Goal: Share content: Share content

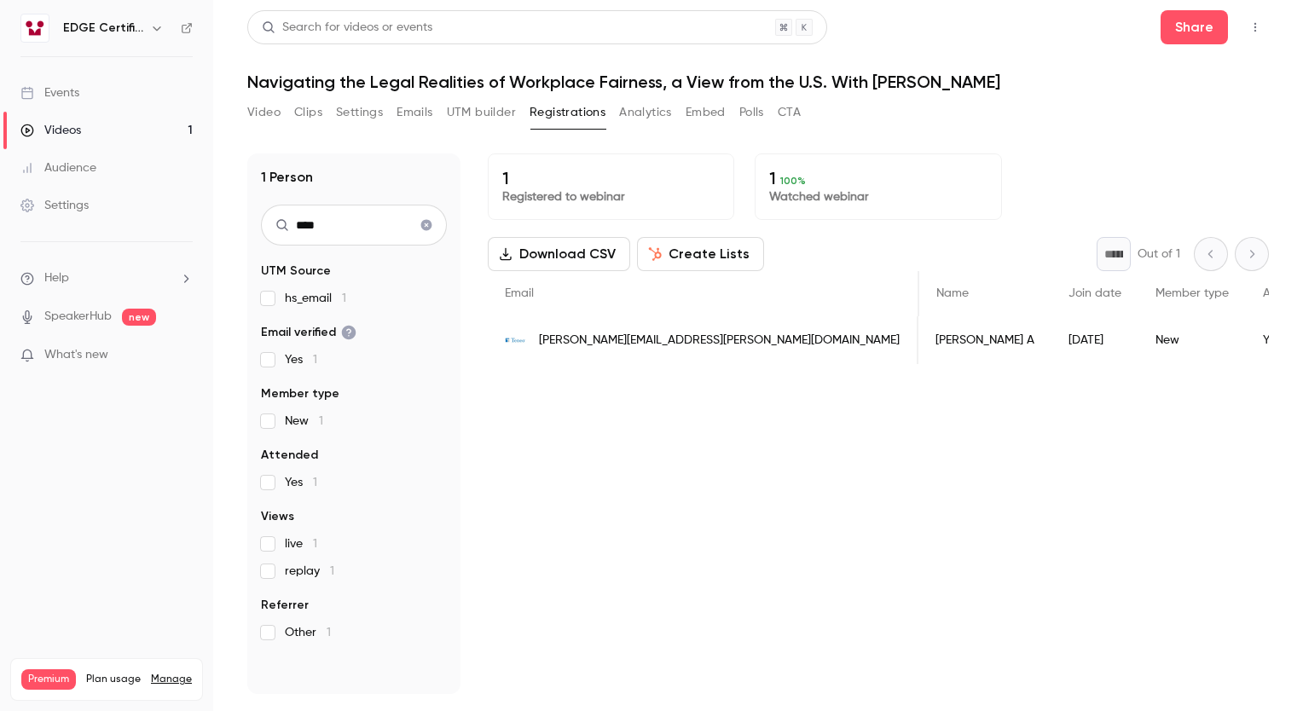
scroll to position [0, 515]
click at [110, 129] on link "Videos 1" at bounding box center [106, 131] width 213 height 38
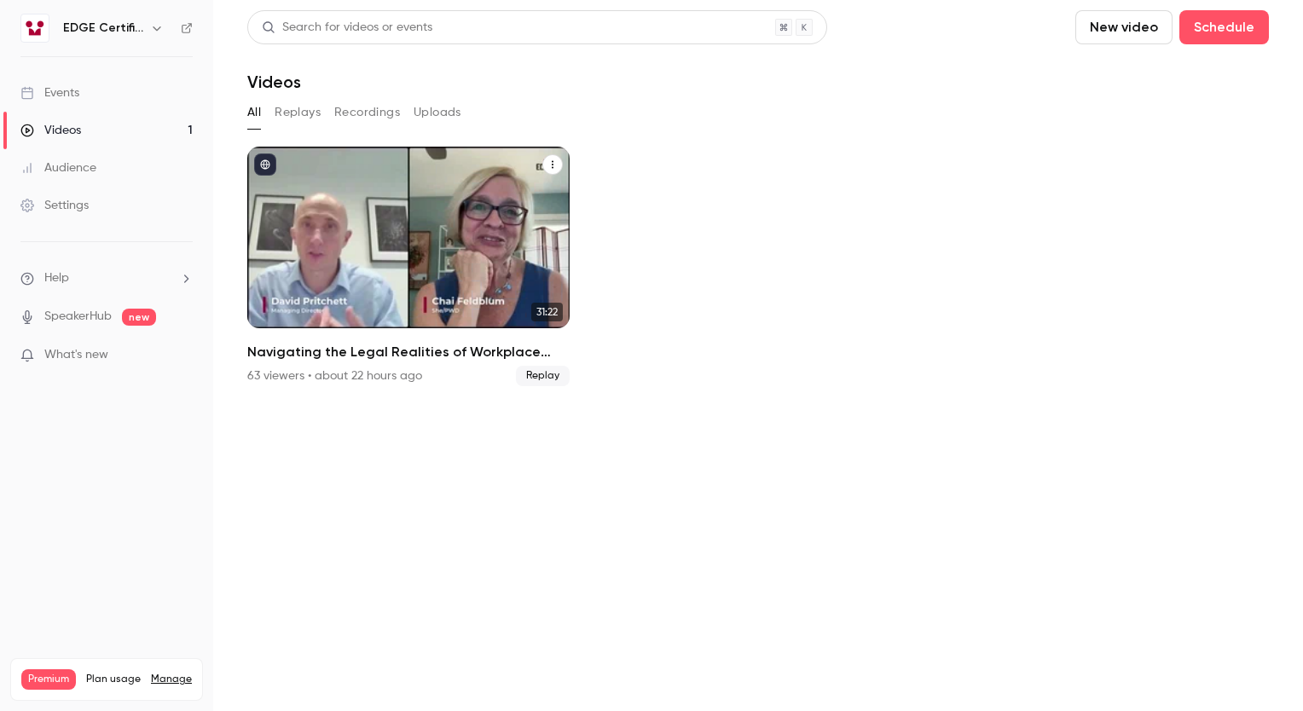
click at [417, 363] on div "Navigating the Legal Realities of Workplace Fairness, a View from the U.S. With…" at bounding box center [408, 364] width 322 height 44
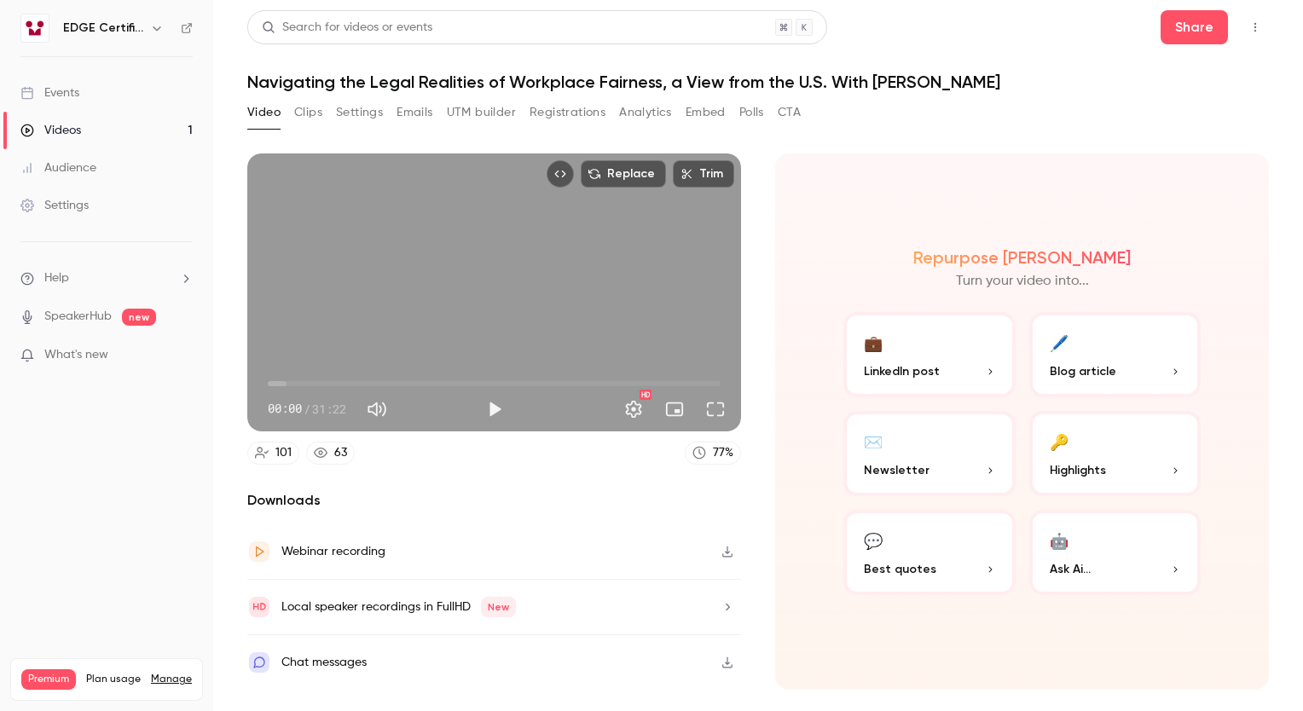
click at [536, 109] on button "Registrations" at bounding box center [568, 112] width 76 height 27
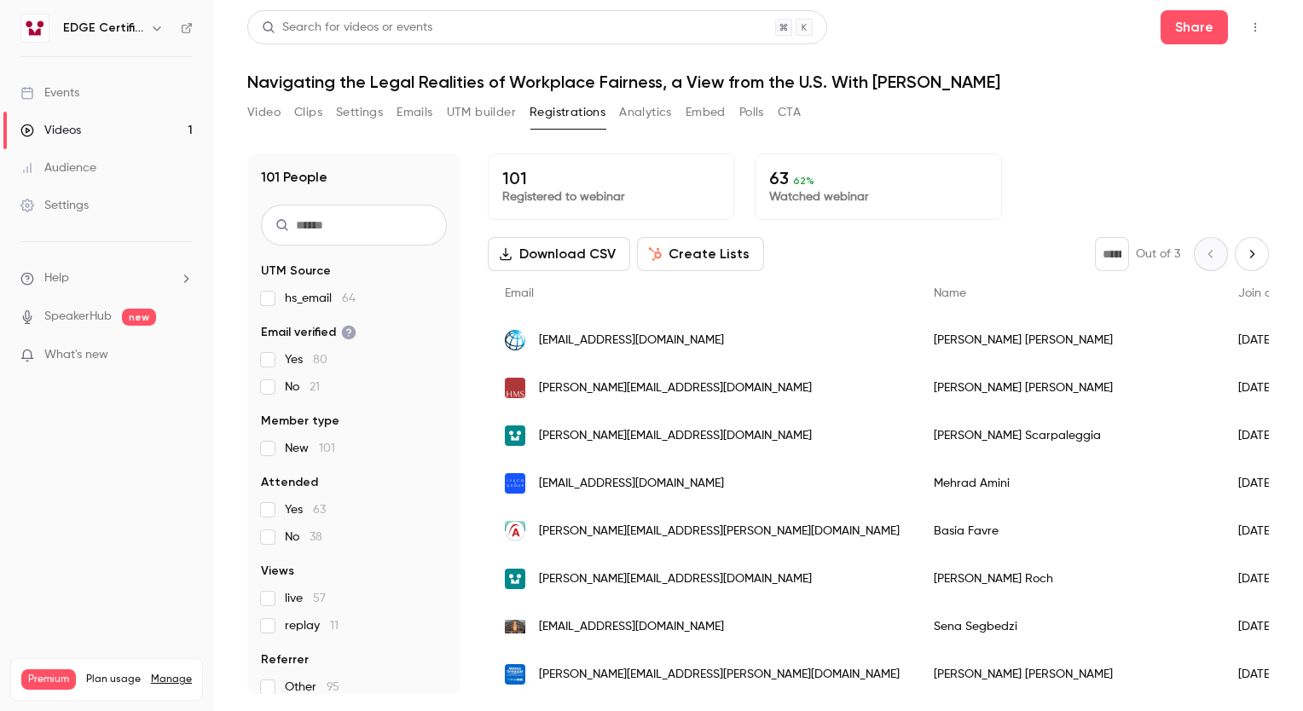
click at [80, 90] on link "Events" at bounding box center [106, 93] width 213 height 38
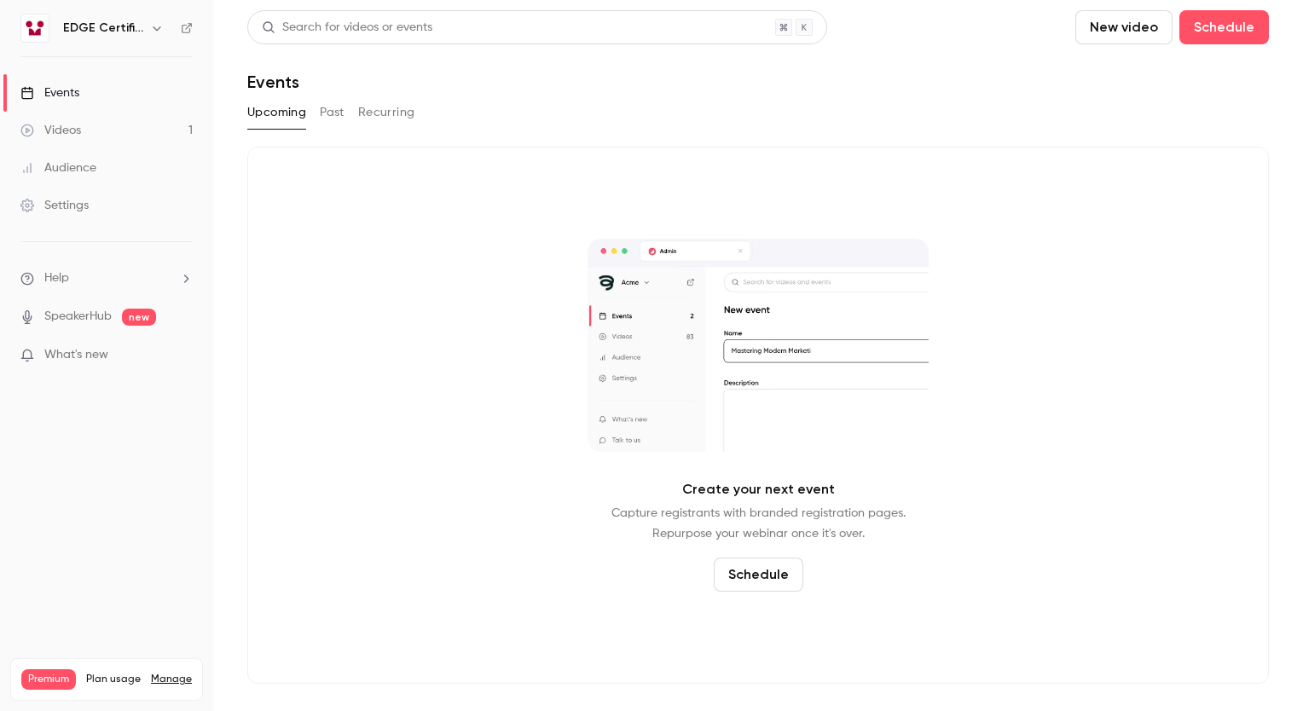
click at [155, 32] on icon "button" at bounding box center [157, 28] width 14 height 14
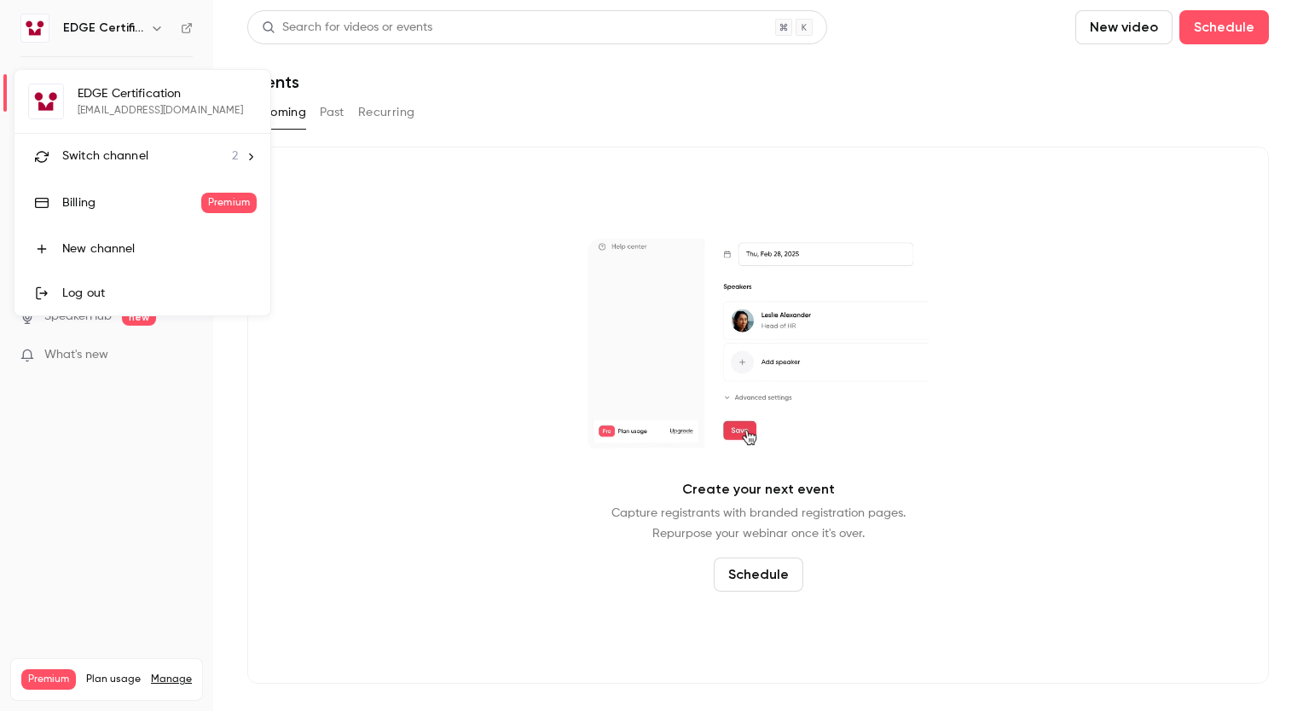
click at [246, 154] on icon at bounding box center [251, 157] width 12 height 12
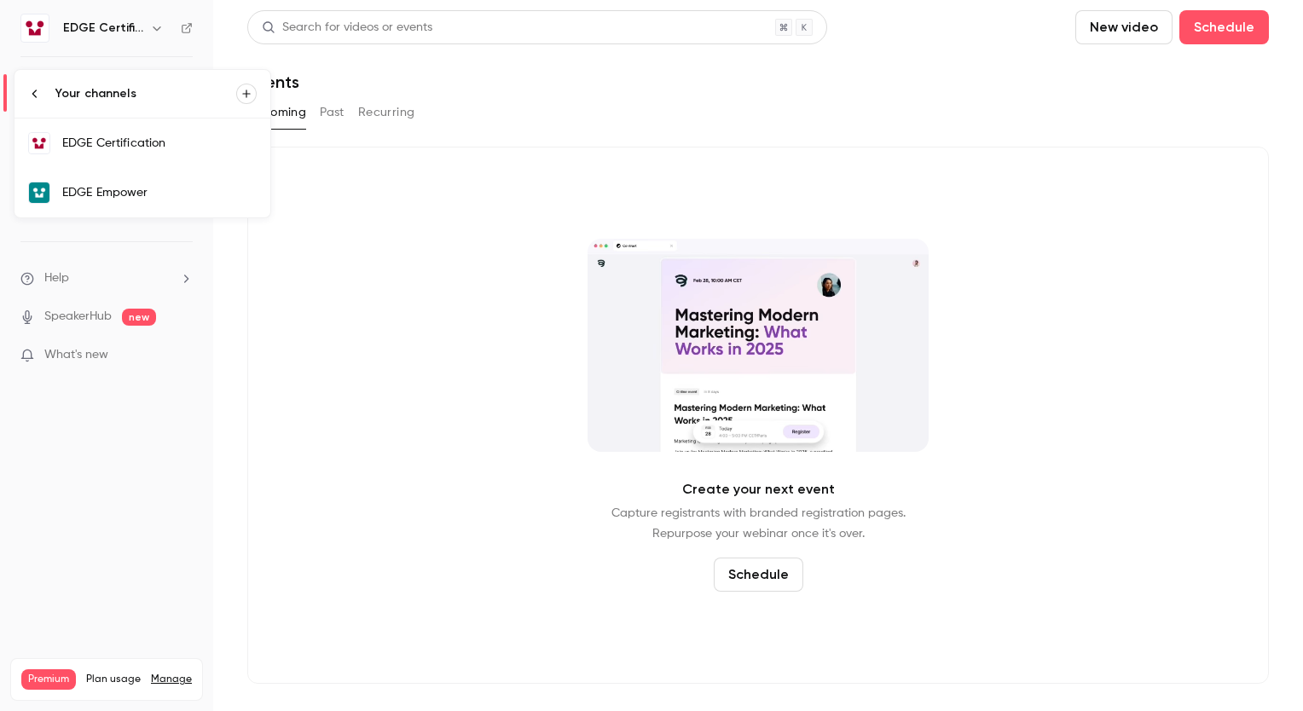
click at [195, 189] on div "EDGE Empower" at bounding box center [159, 192] width 194 height 17
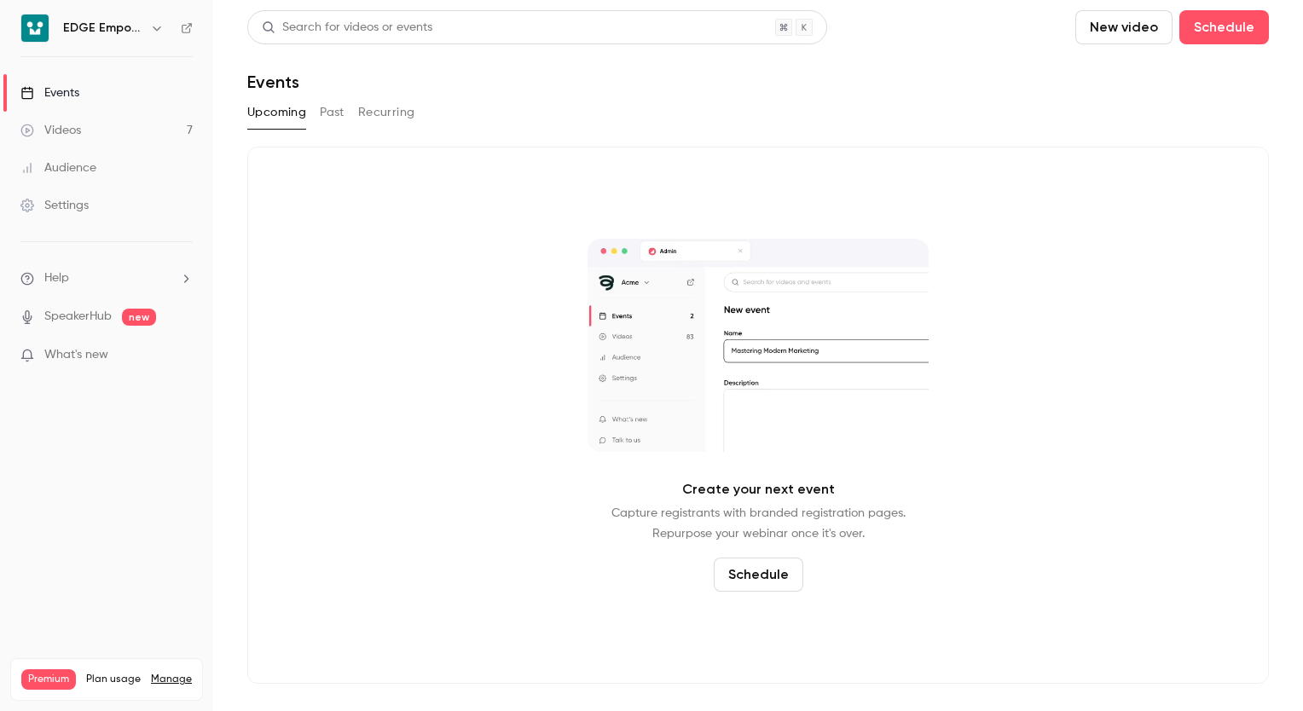
click at [144, 135] on link "Videos 7" at bounding box center [106, 131] width 213 height 38
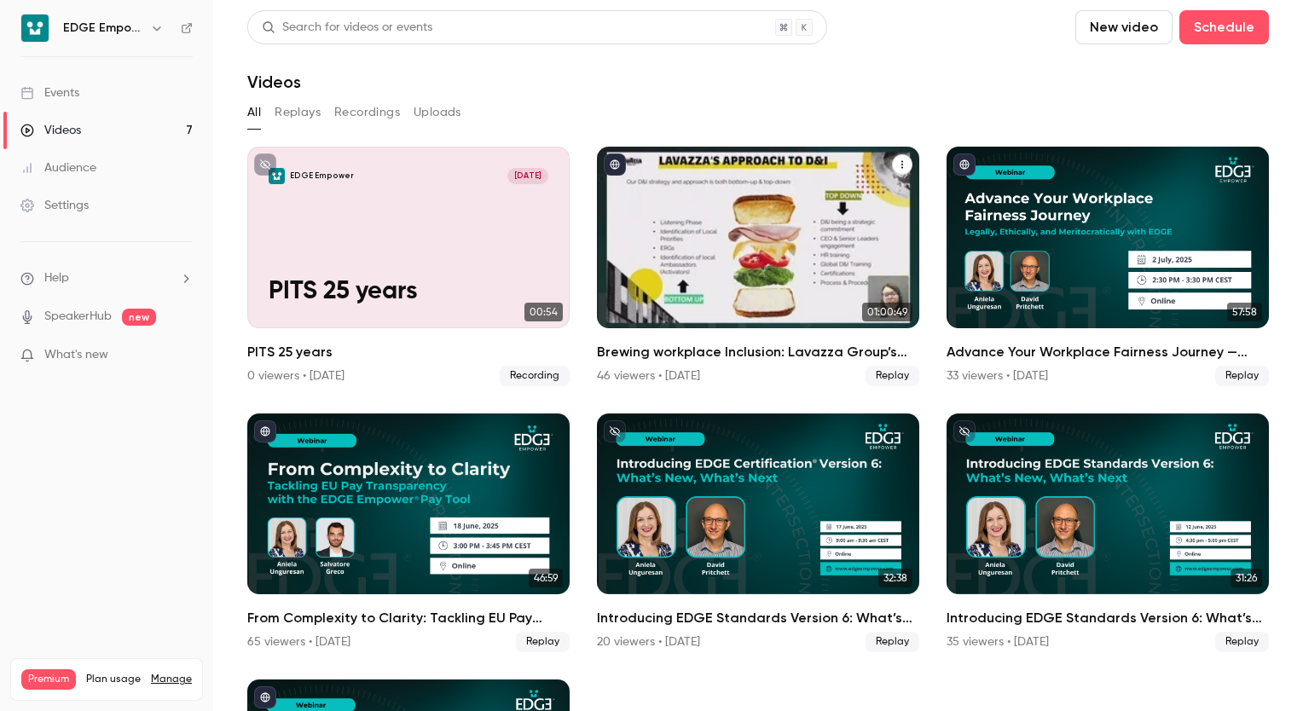
click at [721, 279] on div "Brewing workplace Inclusion: Lavazza Group’s EDGE Certification Journey with ED…" at bounding box center [758, 238] width 322 height 182
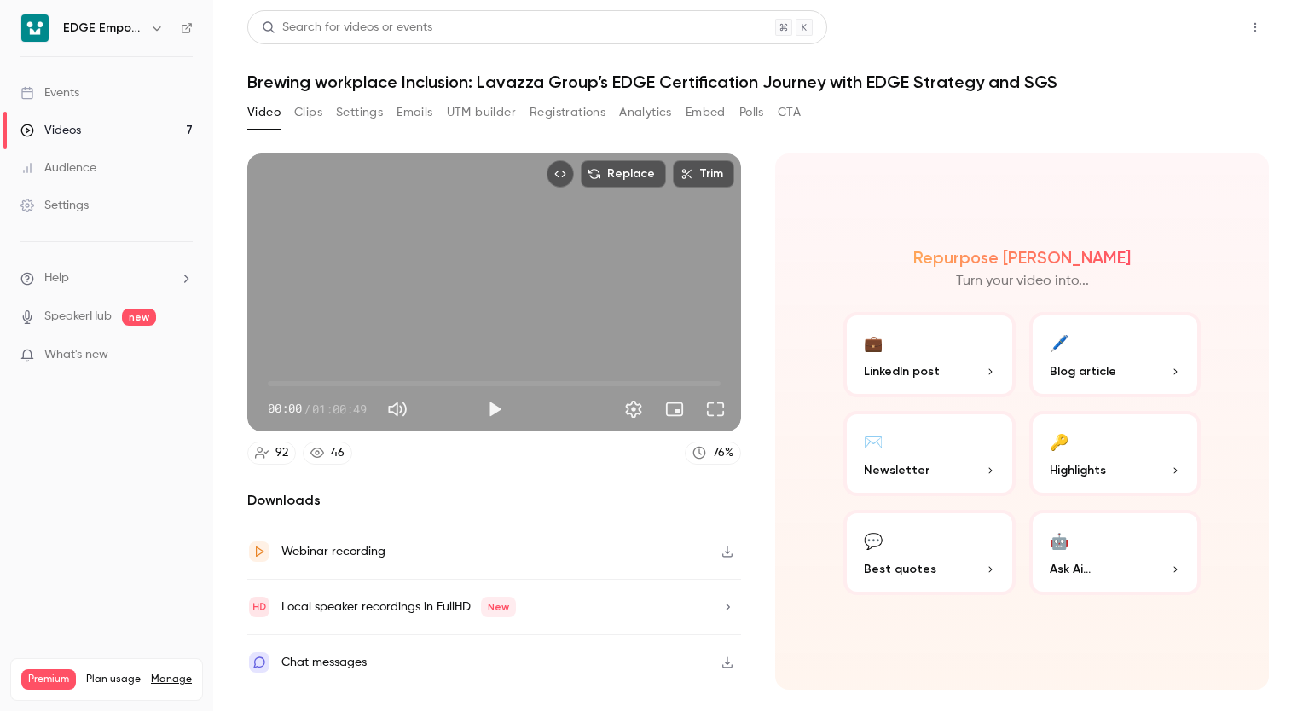
click at [1189, 32] on button "Share" at bounding box center [1194, 27] width 67 height 34
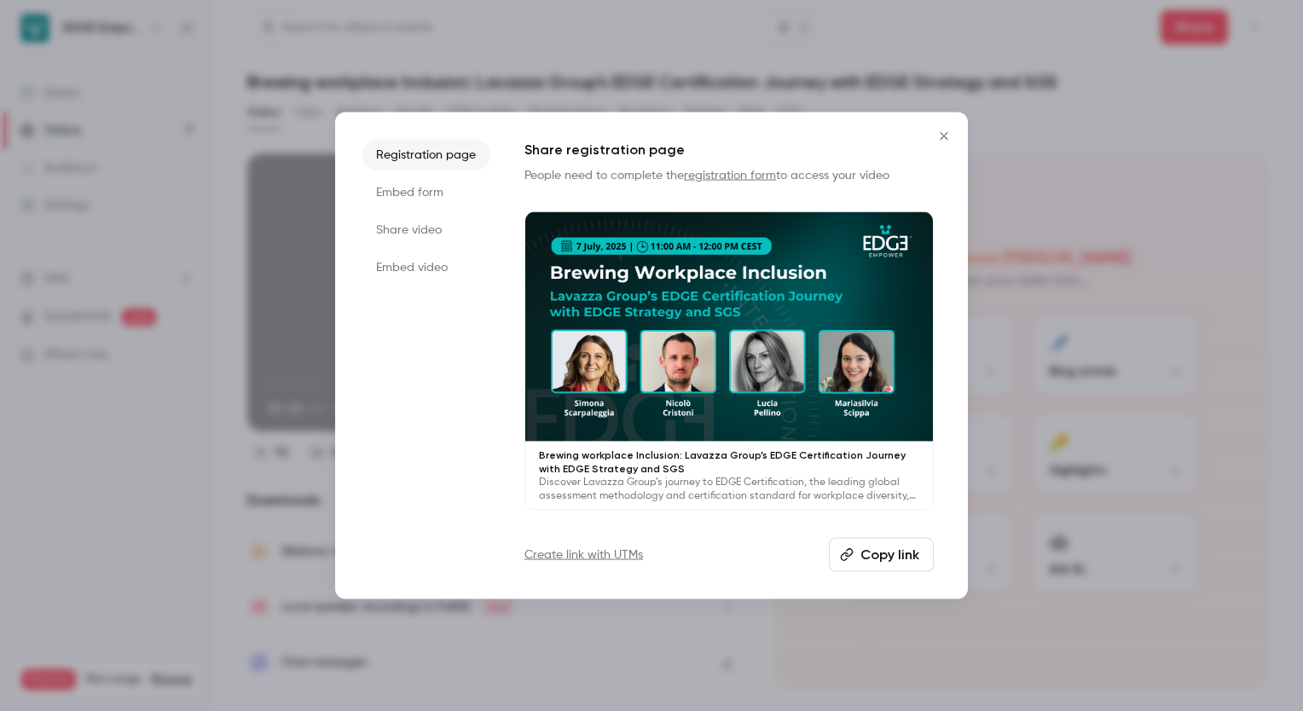
click at [890, 561] on button "Copy link" at bounding box center [881, 554] width 105 height 34
click at [941, 137] on icon "Close" at bounding box center [944, 137] width 20 height 14
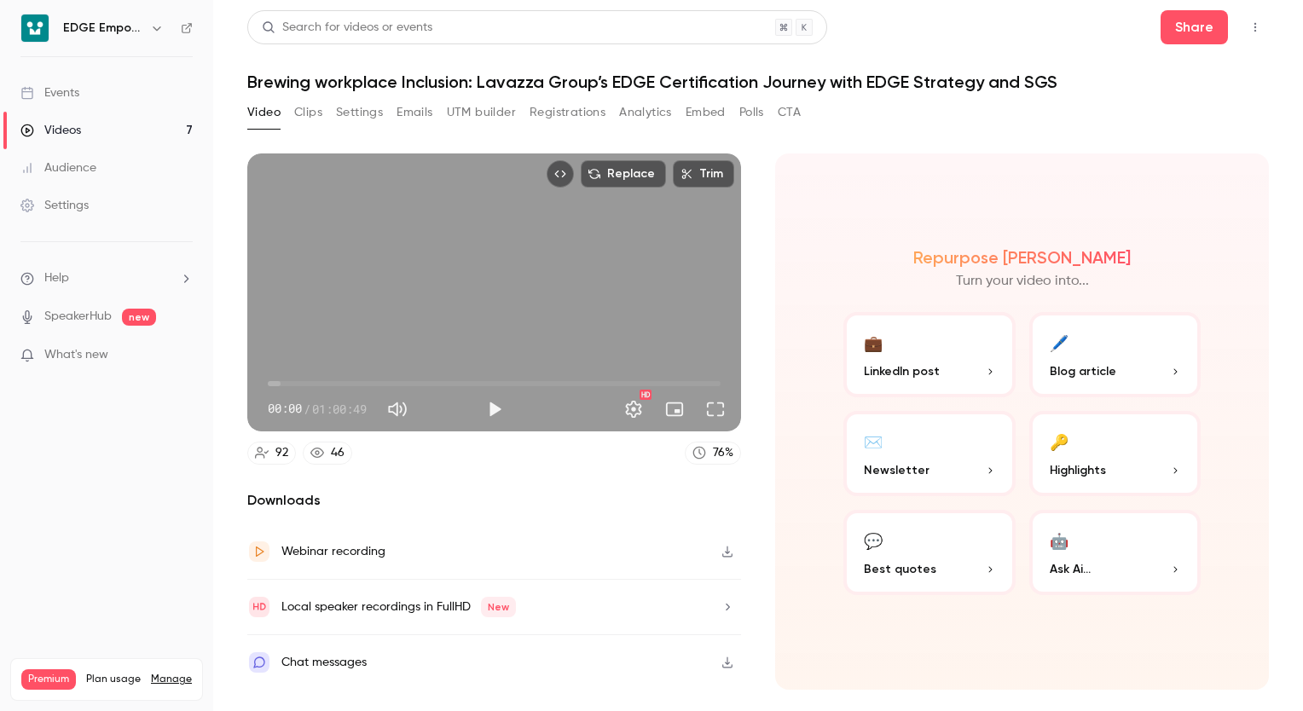
click at [153, 26] on icon "button" at bounding box center [157, 28] width 14 height 14
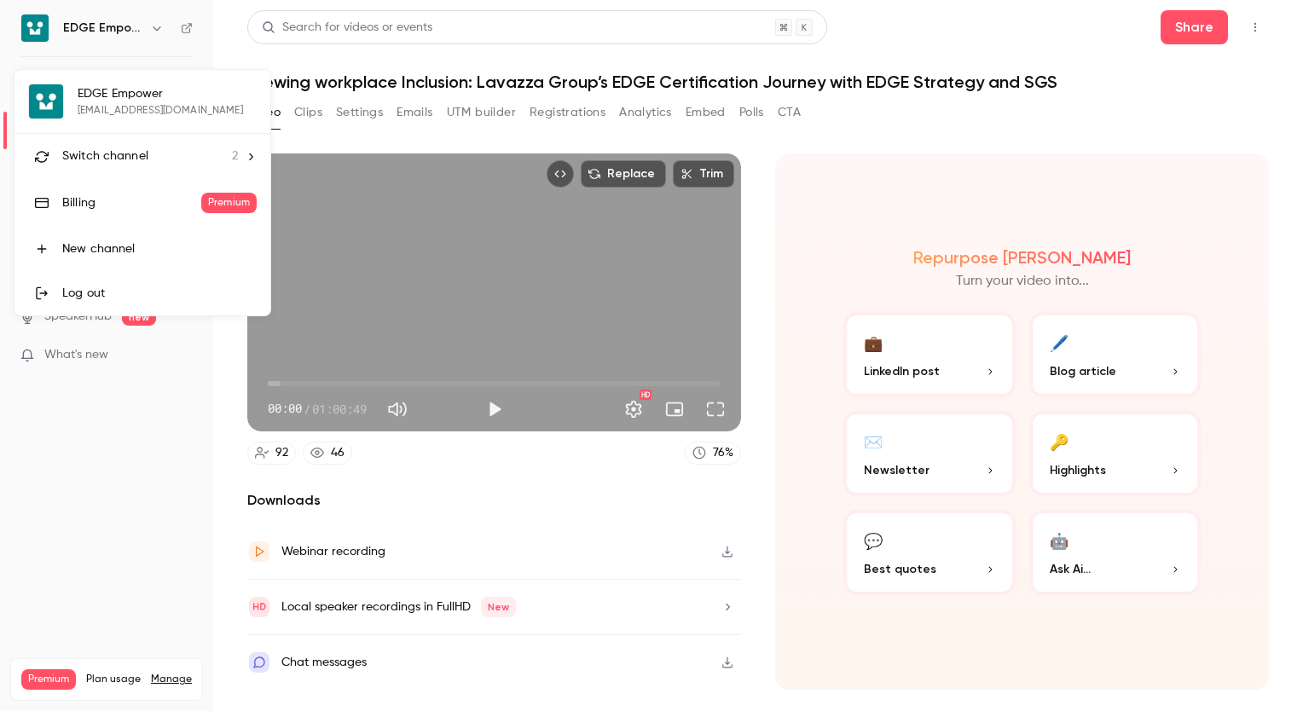
click at [197, 153] on div "Switch channel 2" at bounding box center [150, 157] width 176 height 18
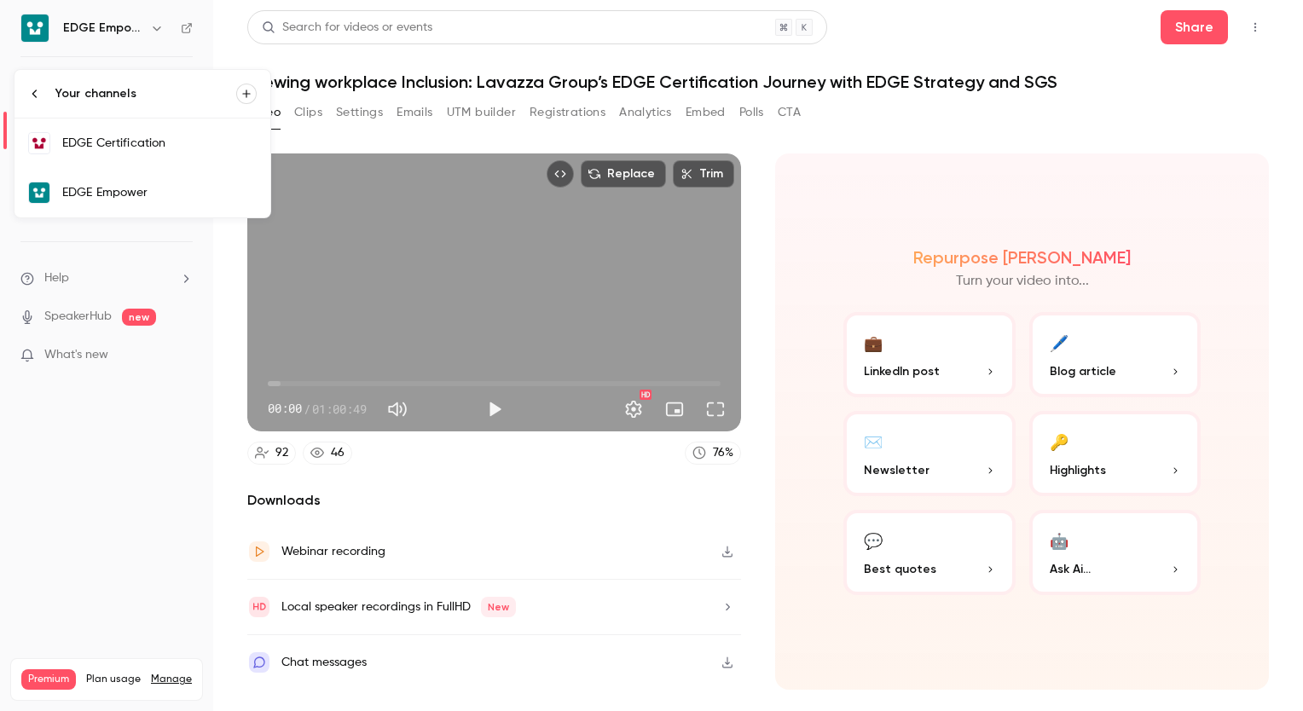
click at [165, 142] on div "EDGE Certification" at bounding box center [159, 143] width 194 height 17
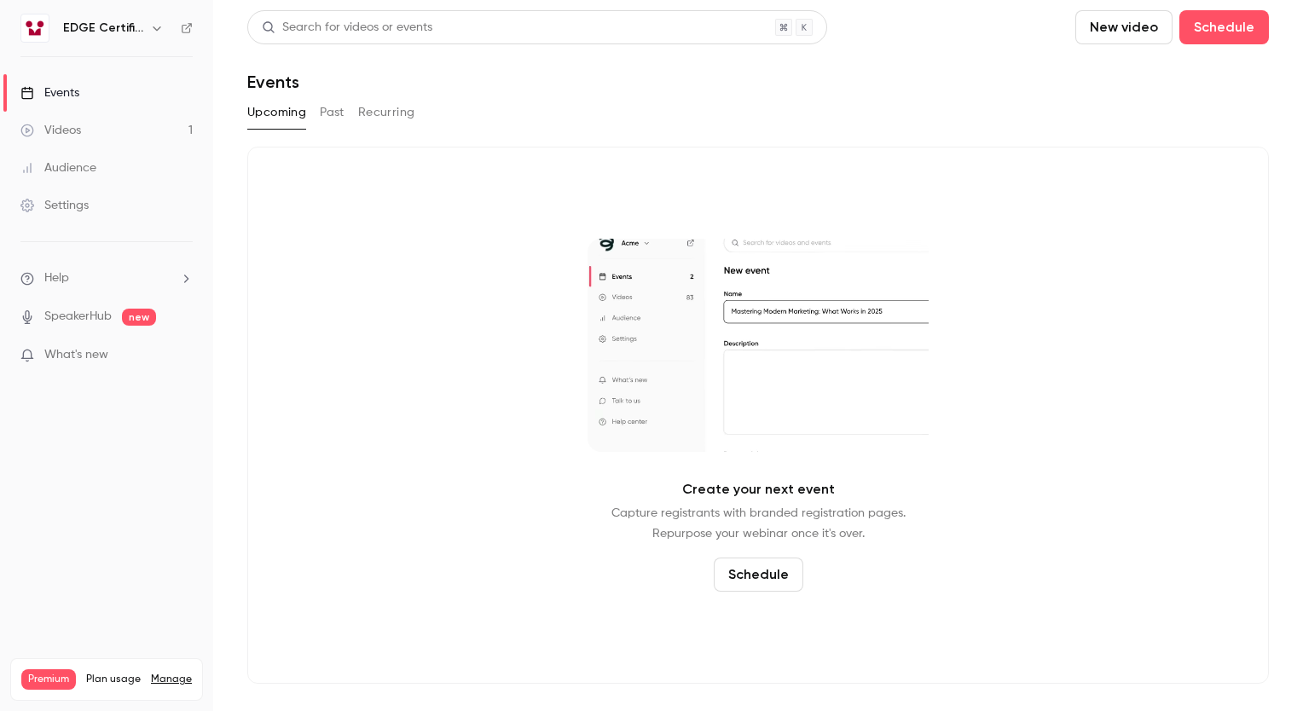
click at [140, 131] on link "Videos 1" at bounding box center [106, 131] width 213 height 38
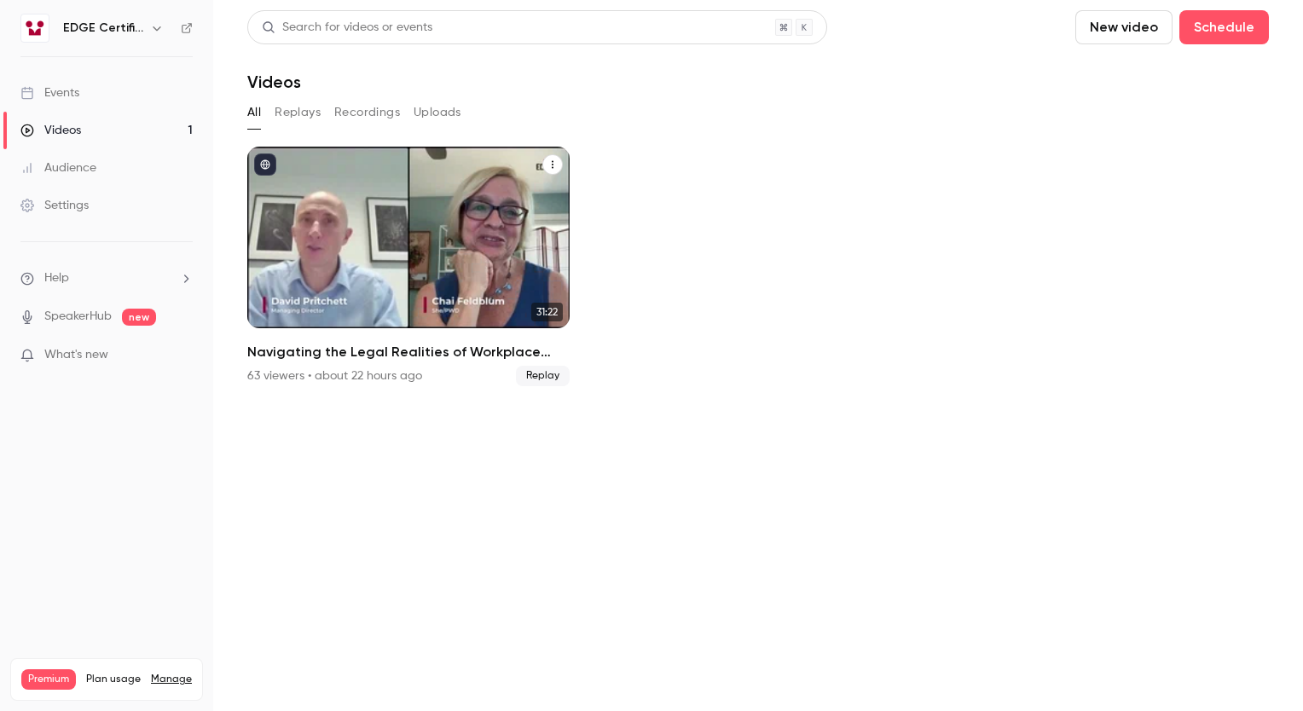
click at [391, 211] on div "Navigating the Legal Realities of Workplace Fairness, a View from the U.S. With…" at bounding box center [408, 238] width 322 height 182
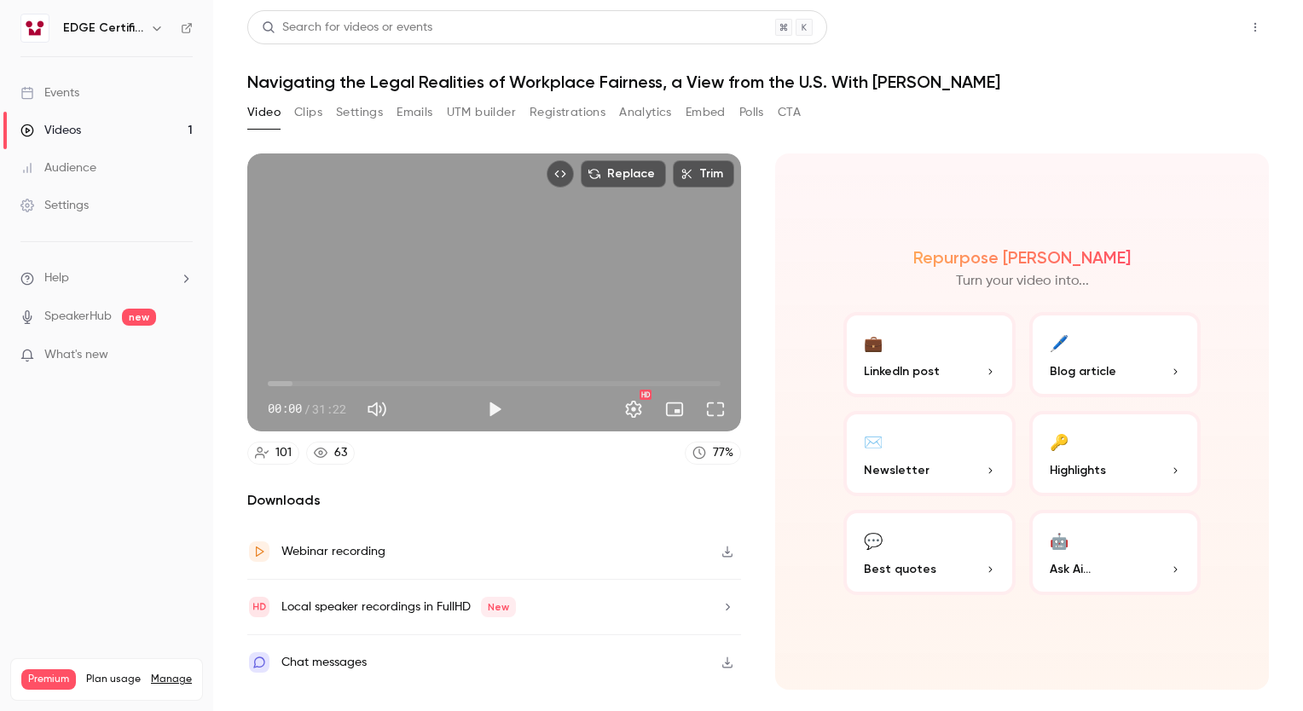
click at [1171, 26] on button "Share" at bounding box center [1194, 27] width 67 height 34
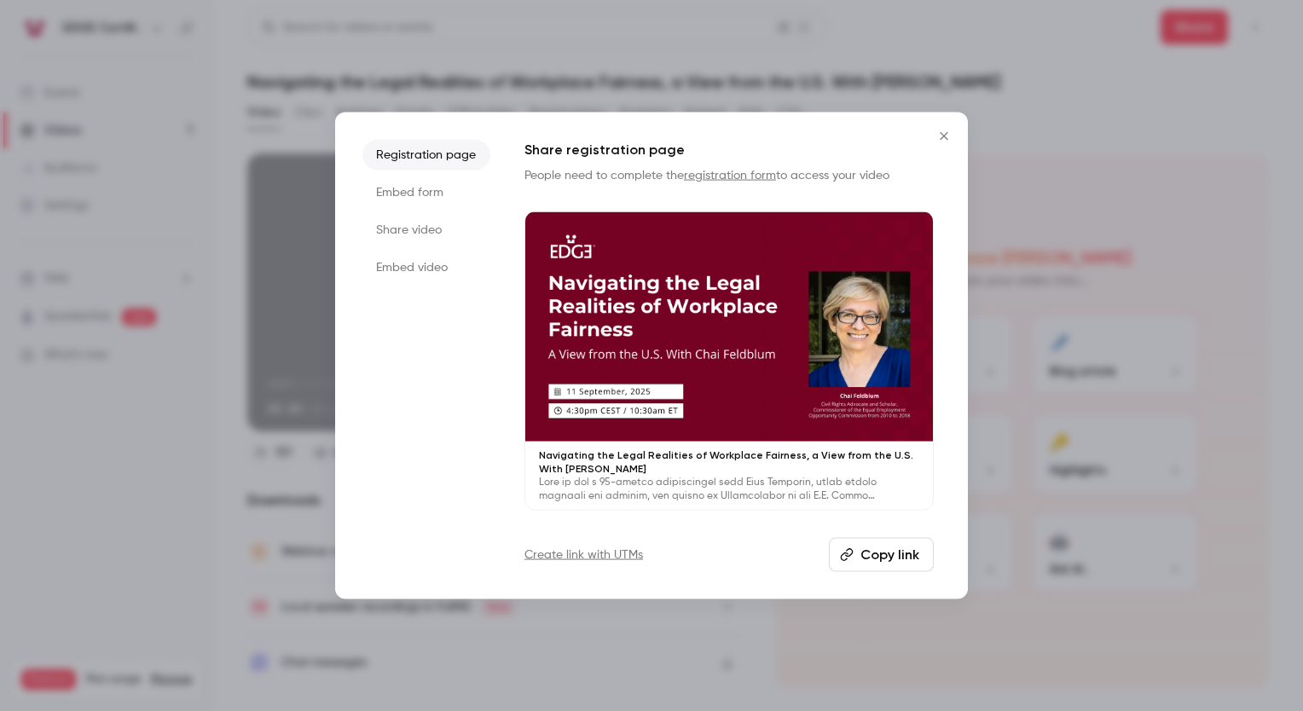
click at [428, 230] on li "Share video" at bounding box center [426, 230] width 128 height 31
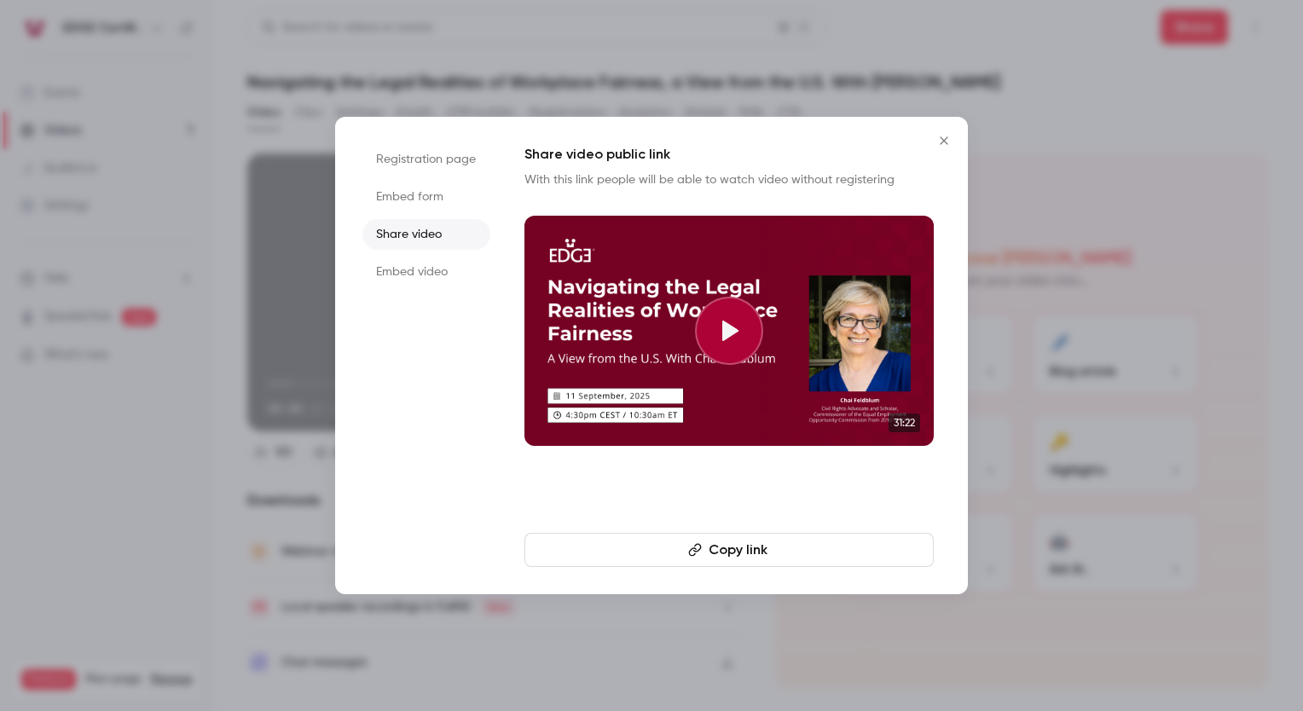
click at [719, 553] on button "Copy link" at bounding box center [728, 550] width 409 height 34
